Goal: Transaction & Acquisition: Subscribe to service/newsletter

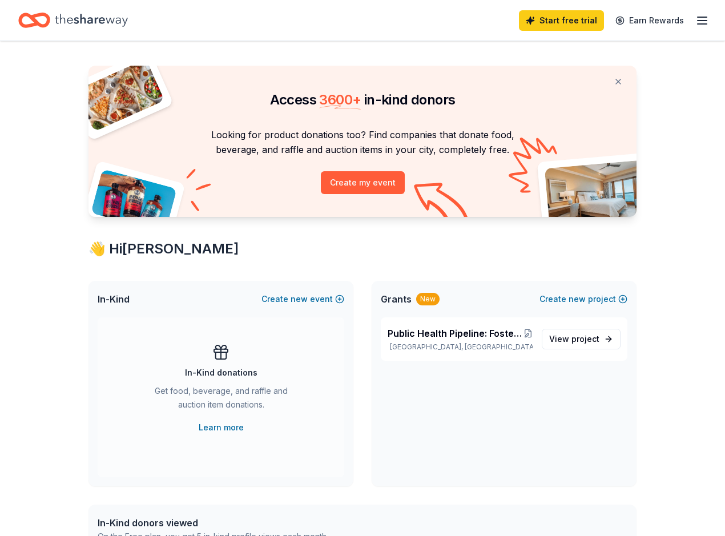
scroll to position [18, 0]
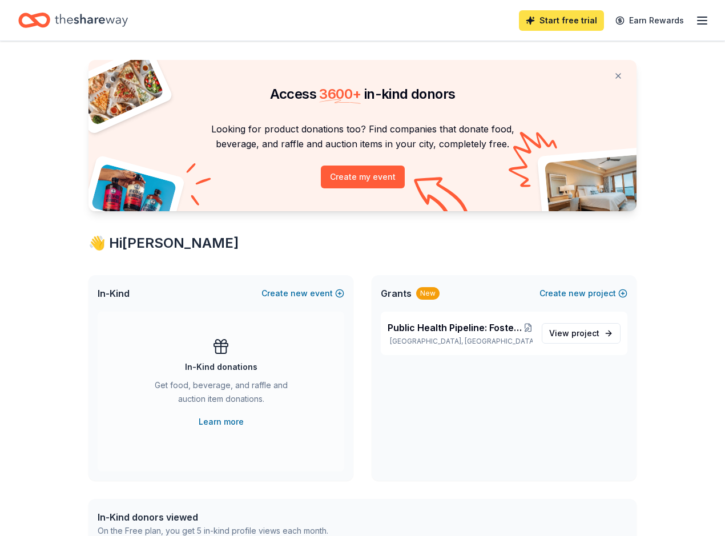
click at [570, 18] on link "Start free trial" at bounding box center [561, 20] width 85 height 21
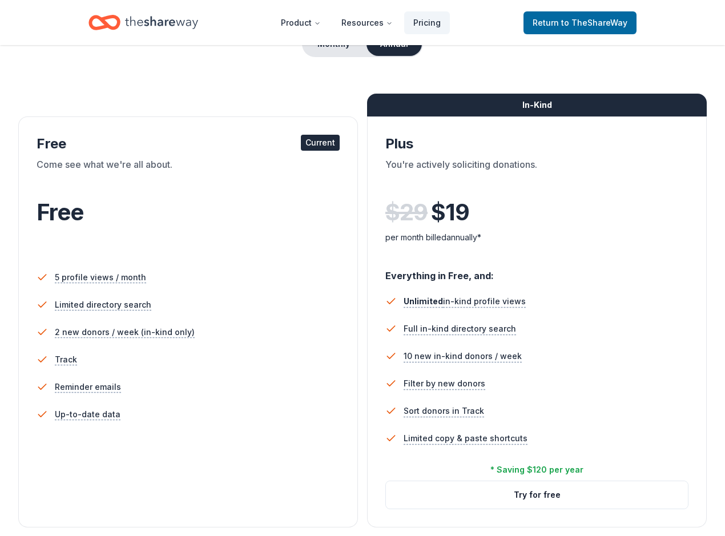
scroll to position [218, 0]
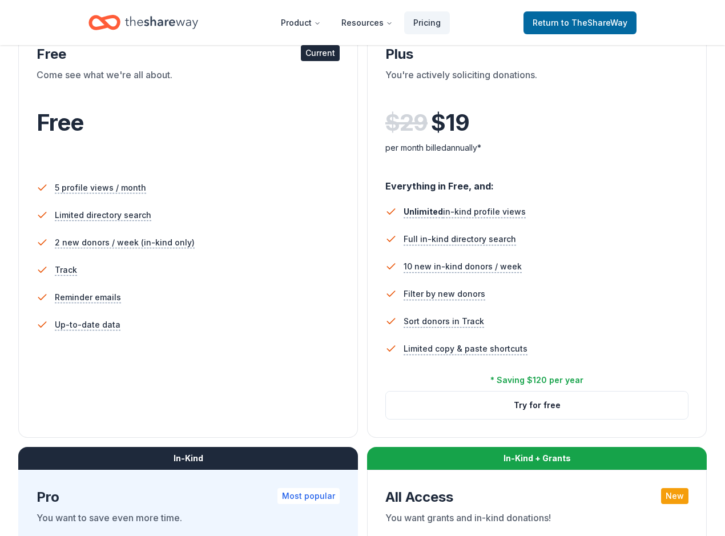
click at [301, 59] on div "Current" at bounding box center [320, 53] width 39 height 16
click at [102, 387] on div "5 profile views / month Limited directory search 2 new donors / week (in-kind o…" at bounding box center [188, 278] width 303 height 217
click at [596, 29] on span "Return to TheShareWay" at bounding box center [580, 23] width 95 height 14
click at [576, 22] on span "to TheShareWay" at bounding box center [594, 23] width 66 height 10
